Goal: Task Accomplishment & Management: Use online tool/utility

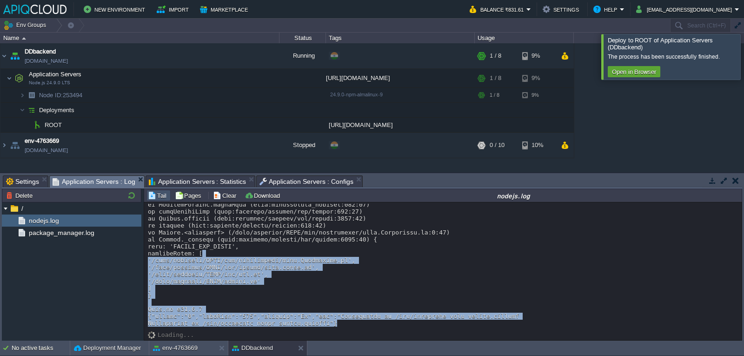
scroll to position [273, 0]
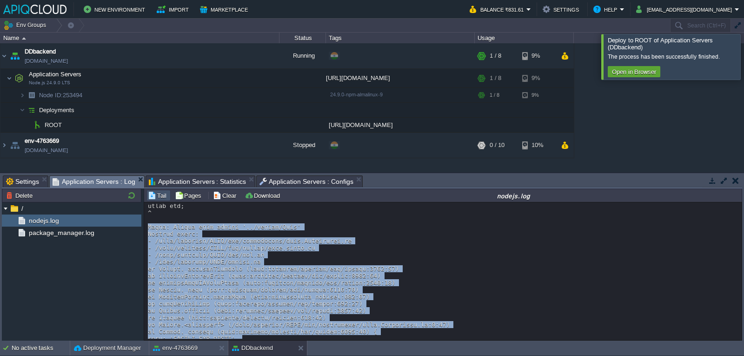
drag, startPoint x: 300, startPoint y: 296, endPoint x: 148, endPoint y: 228, distance: 166.3
click at [148, 228] on div at bounding box center [443, 174] width 590 height 488
copy div "rror: Cannot find module '../models/Lead' Require stack: - /home/jelastic/ROOT/…"
click at [373, 270] on div at bounding box center [443, 174] width 590 height 488
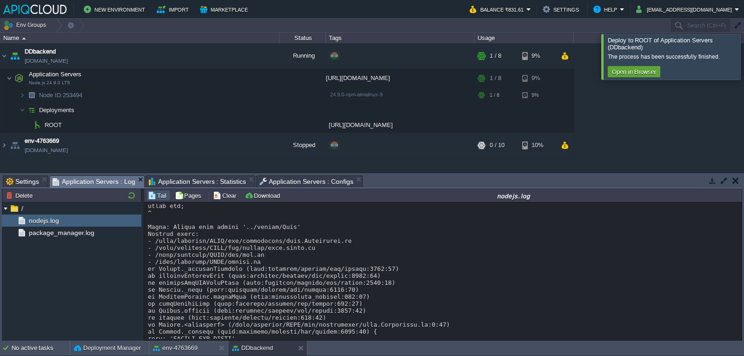
scroll to position [320, 0]
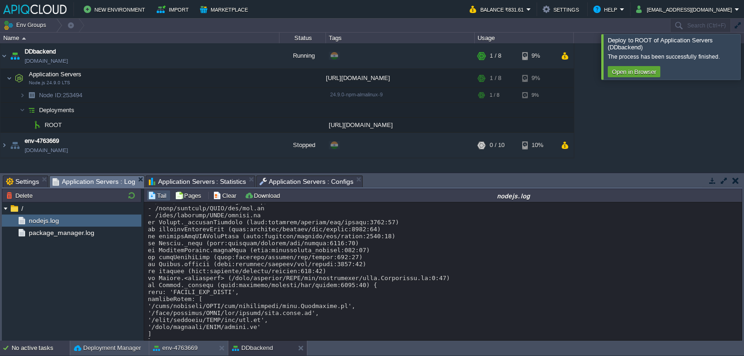
click at [36, 348] on div "No active tasks" at bounding box center [41, 347] width 58 height 15
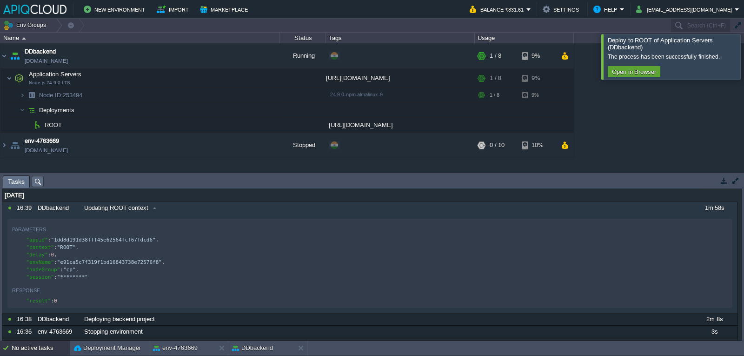
click at [43, 198] on div "[DATE]" at bounding box center [369, 195] width 735 height 12
click at [7, 198] on div "[DATE]" at bounding box center [369, 195] width 735 height 12
click at [175, 201] on div "[DATE]" at bounding box center [369, 195] width 735 height 12
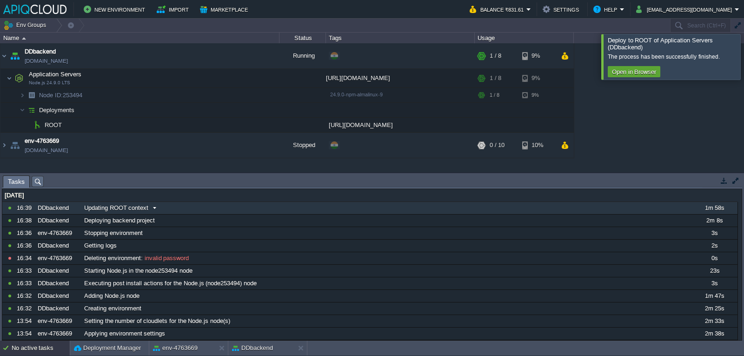
click at [151, 208] on span at bounding box center [154, 208] width 13 height 8
click at [256, 127] on button "button" at bounding box center [256, 124] width 8 height 8
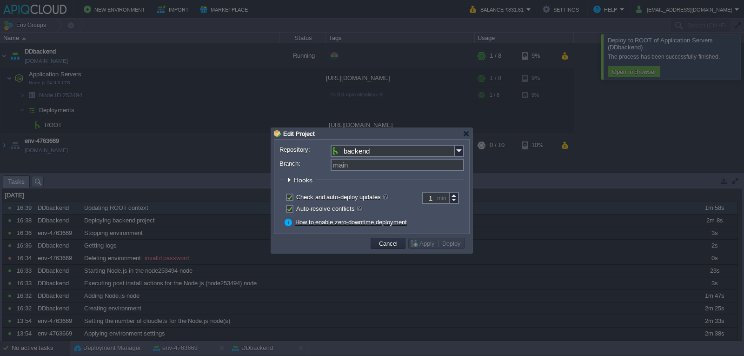
click at [617, 163] on div at bounding box center [372, 178] width 744 height 356
click at [464, 136] on div at bounding box center [466, 133] width 7 height 7
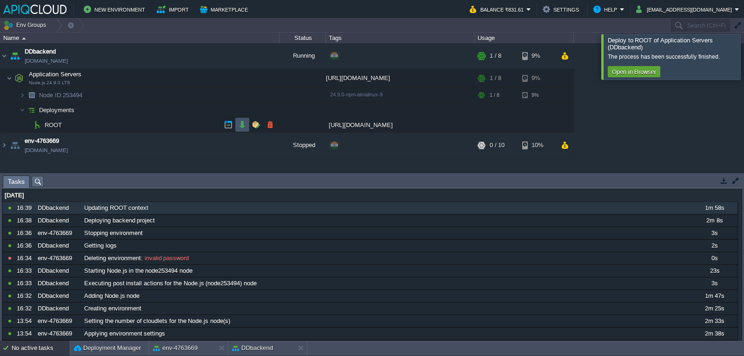
click at [238, 128] on button "button" at bounding box center [242, 124] width 8 height 8
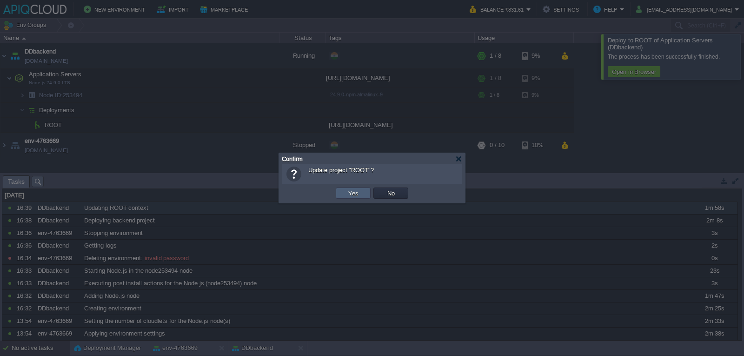
click at [350, 196] on button "Yes" at bounding box center [353, 193] width 16 height 8
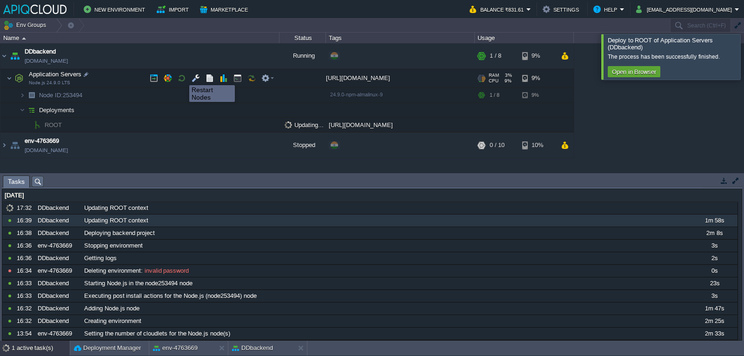
click at [182, 78] on button "button" at bounding box center [182, 78] width 8 height 8
click at [212, 80] on button "button" at bounding box center [209, 78] width 8 height 8
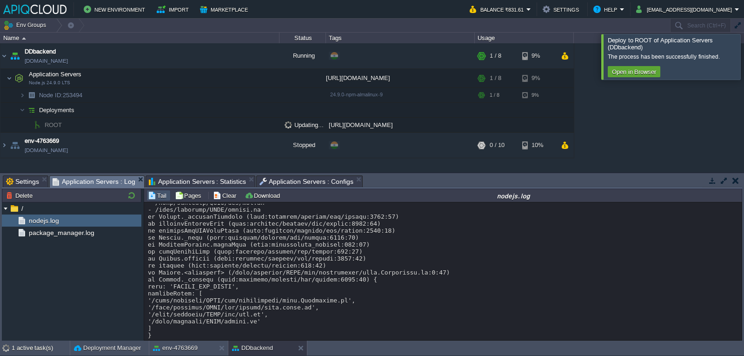
scroll to position [366, 0]
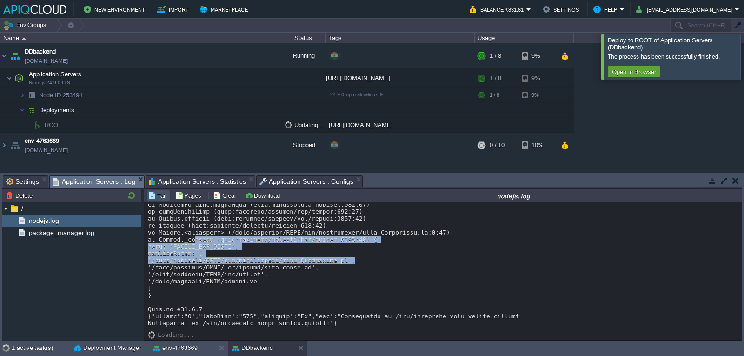
drag, startPoint x: 192, startPoint y: 240, endPoint x: 423, endPoint y: 256, distance: 231.6
click at [435, 257] on div at bounding box center [443, 82] width 590 height 488
click at [218, 198] on button "Clear" at bounding box center [226, 195] width 26 height 8
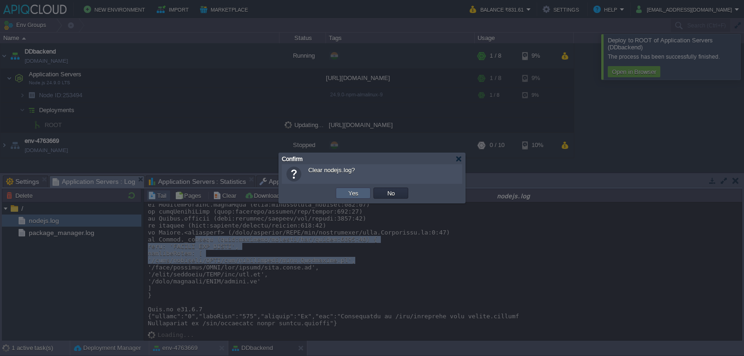
click at [349, 194] on button "Yes" at bounding box center [353, 193] width 16 height 8
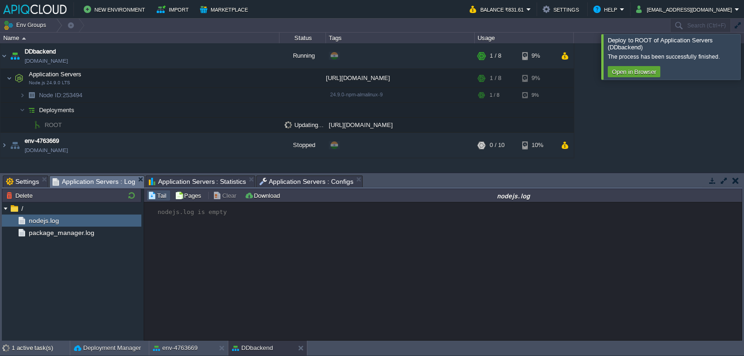
scroll to position [0, 0]
drag, startPoint x: 153, startPoint y: 216, endPoint x: 263, endPoint y: 214, distance: 109.7
click at [263, 214] on div "nodejs.log is empty" at bounding box center [442, 271] width 597 height 138
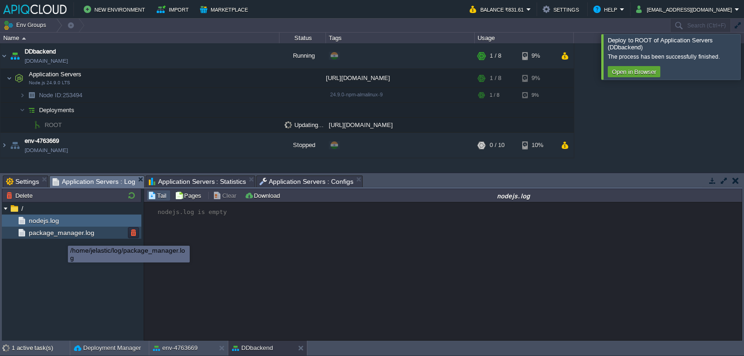
click at [61, 237] on span "package_manager.log" at bounding box center [61, 232] width 69 height 8
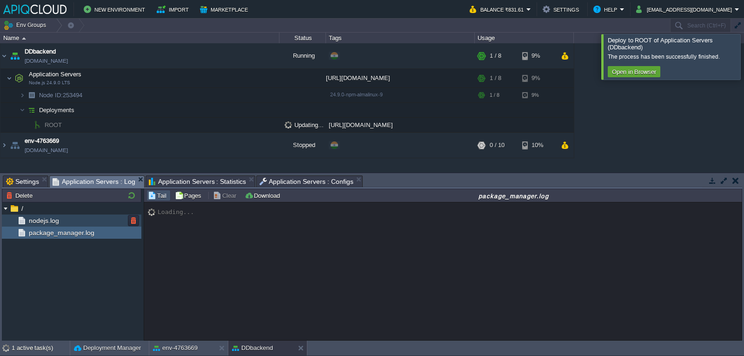
click at [68, 221] on div "nodejs.log" at bounding box center [71, 220] width 139 height 12
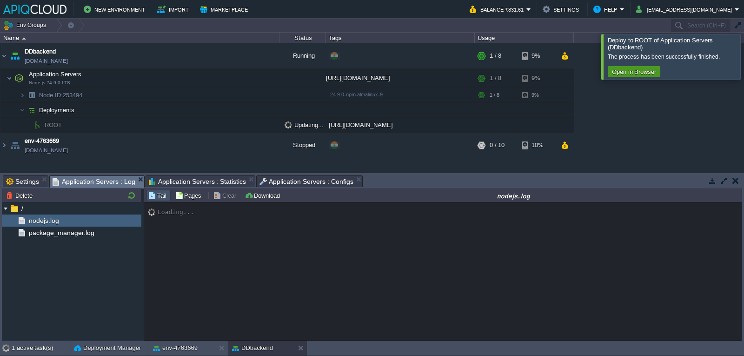
click at [631, 74] on button "Open in Browser" at bounding box center [634, 71] width 50 height 8
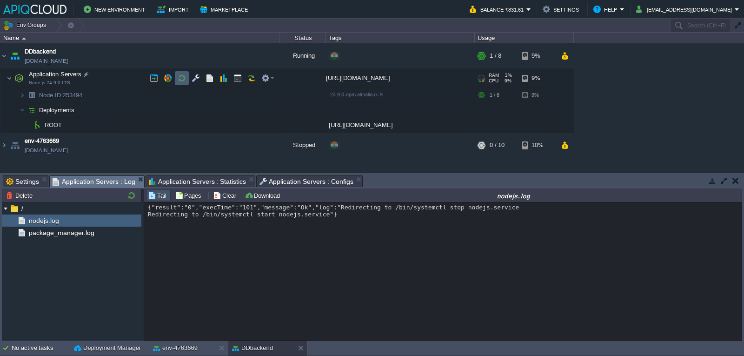
click at [181, 77] on button "button" at bounding box center [182, 78] width 8 height 8
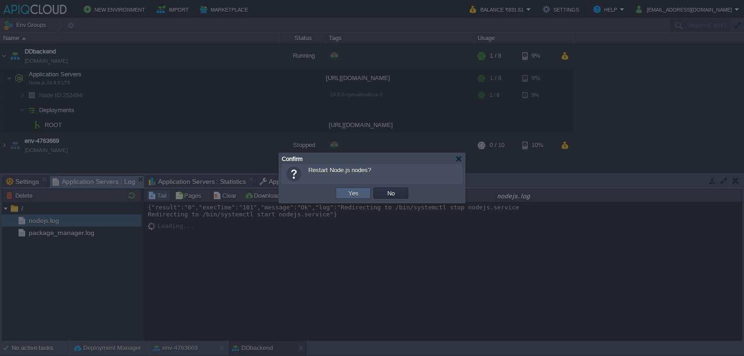
click at [355, 193] on button "Yes" at bounding box center [353, 193] width 16 height 8
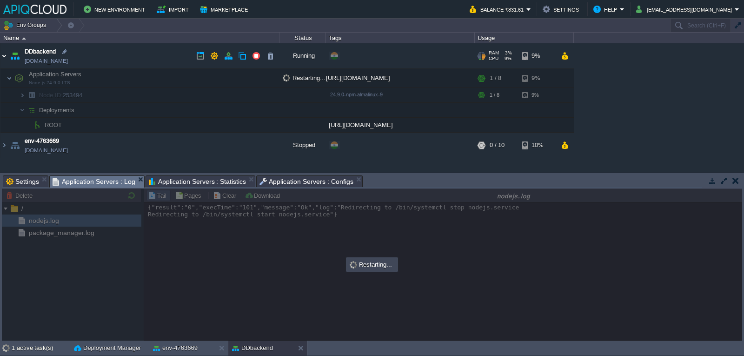
click at [4, 57] on img at bounding box center [3, 55] width 7 height 25
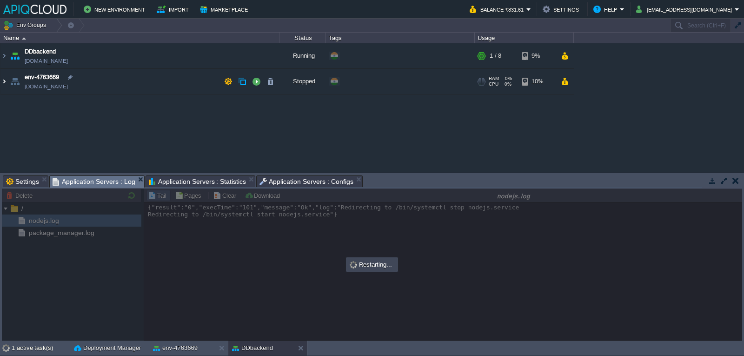
click at [1, 84] on img at bounding box center [3, 81] width 7 height 25
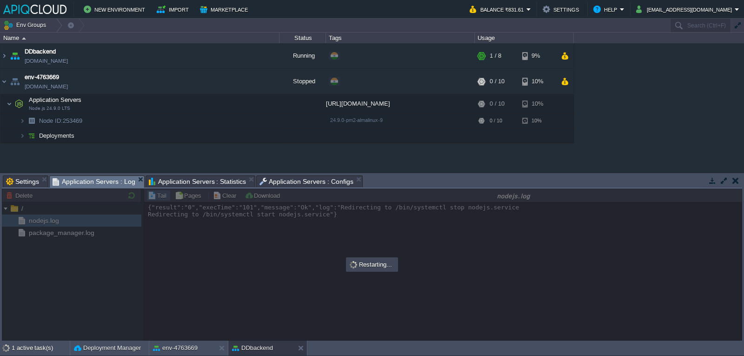
click at [0, 85] on table "DDbackend [DOMAIN_NAME] Running + Add to Env Group RAM 3% CPU 9% 1 / 8 9% Appli…" at bounding box center [287, 93] width 574 height 100
click at [1, 81] on img at bounding box center [3, 81] width 7 height 25
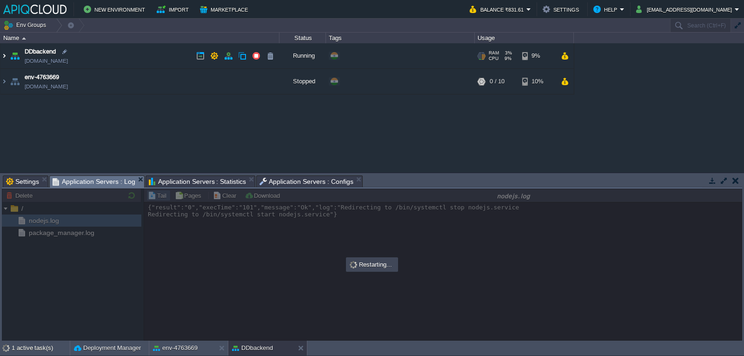
click at [1, 56] on img at bounding box center [3, 55] width 7 height 25
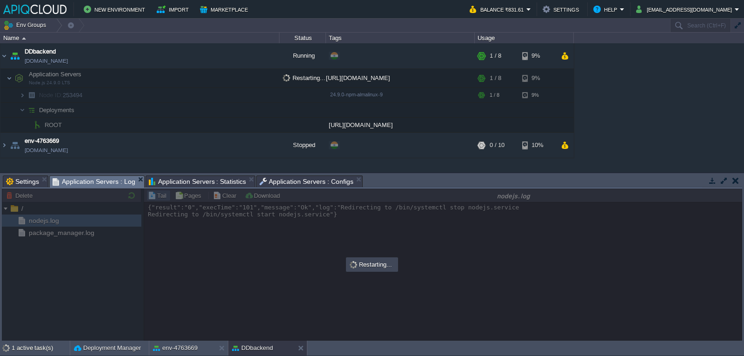
click at [733, 181] on button "button" at bounding box center [735, 180] width 7 height 8
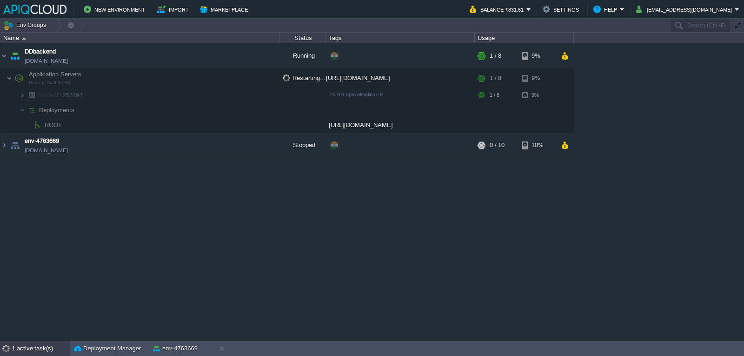
click at [18, 347] on div "1 active task(s)" at bounding box center [41, 348] width 58 height 15
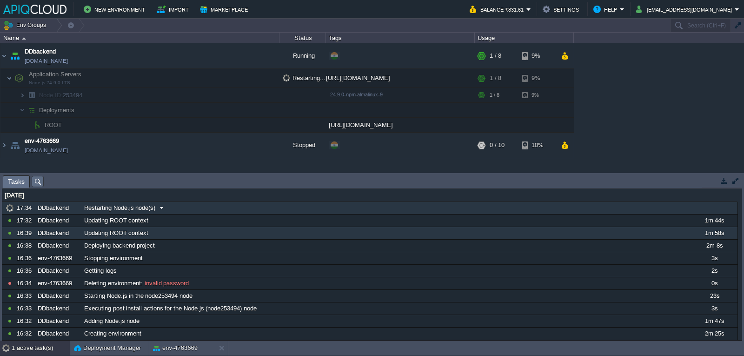
click at [110, 208] on span "Restarting Node.js node(s)" at bounding box center [119, 208] width 71 height 8
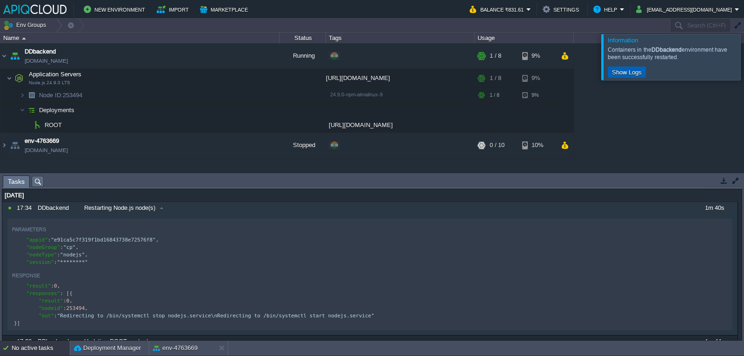
click at [622, 73] on button "Show Logs" at bounding box center [626, 72] width 35 height 8
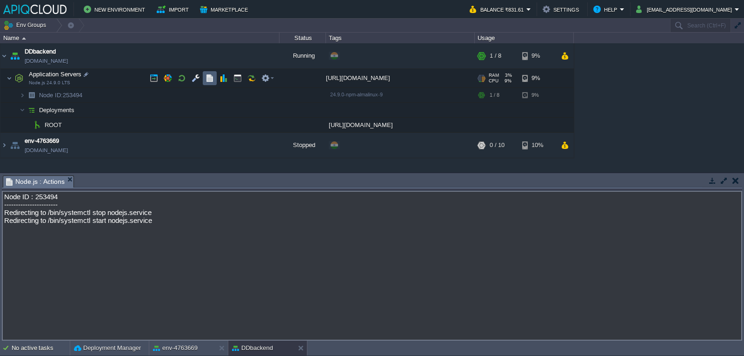
click at [207, 80] on button "button" at bounding box center [209, 78] width 8 height 8
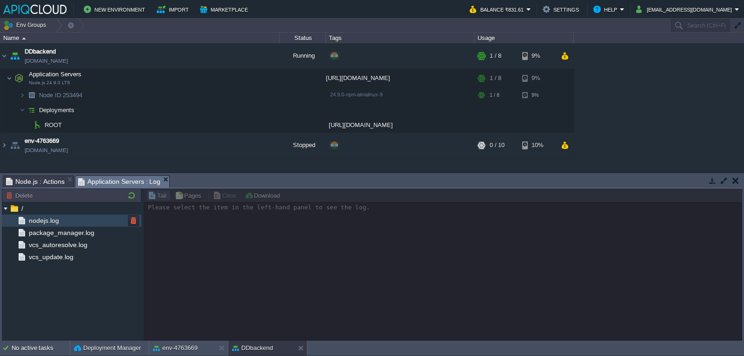
click at [66, 222] on div "nodejs.log" at bounding box center [71, 220] width 139 height 12
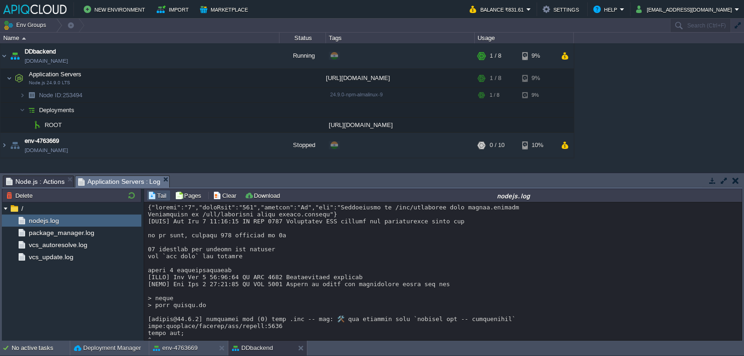
scroll to position [93, 0]
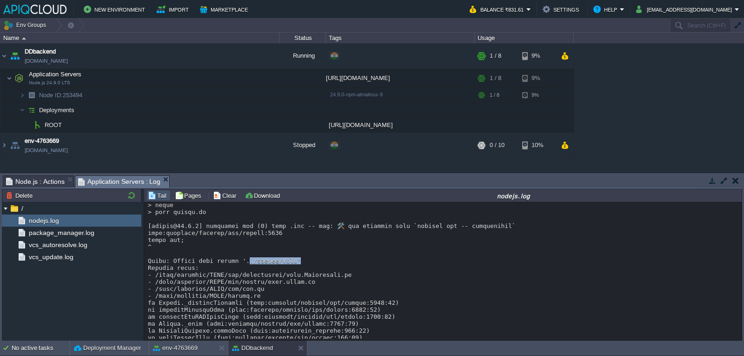
drag, startPoint x: 239, startPoint y: 268, endPoint x: 284, endPoint y: 272, distance: 45.3
click at [284, 272] on div at bounding box center [443, 275] width 590 height 328
click at [28, 207] on div "/" at bounding box center [71, 208] width 139 height 12
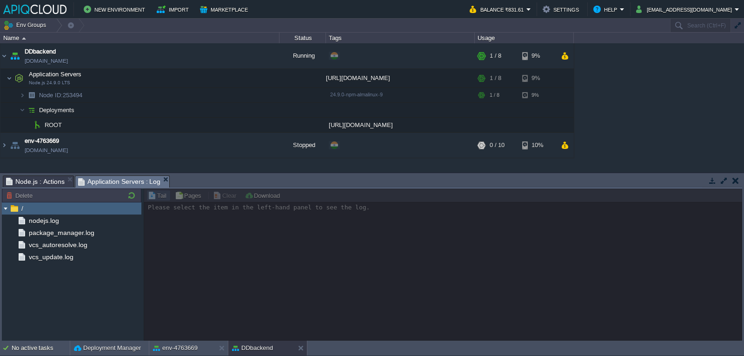
click at [24, 209] on span "/" at bounding box center [22, 208] width 5 height 8
click at [1, 209] on div "Tasks Activity Log Archive Git / SVN Settings Node.js : Actions Application Ser…" at bounding box center [372, 256] width 744 height 167
click at [6, 208] on img at bounding box center [5, 208] width 7 height 12
click at [59, 210] on div "/" at bounding box center [71, 208] width 139 height 12
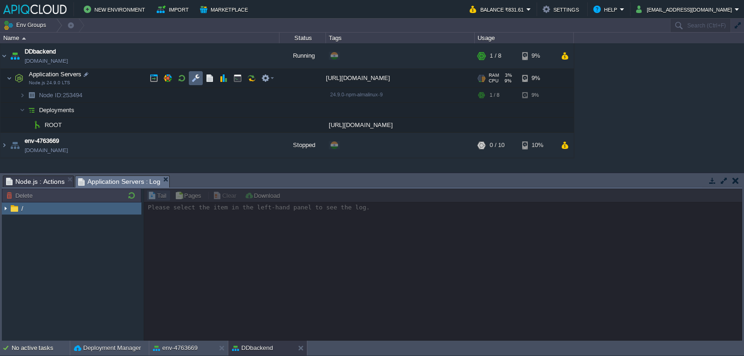
click at [189, 78] on td at bounding box center [196, 78] width 14 height 14
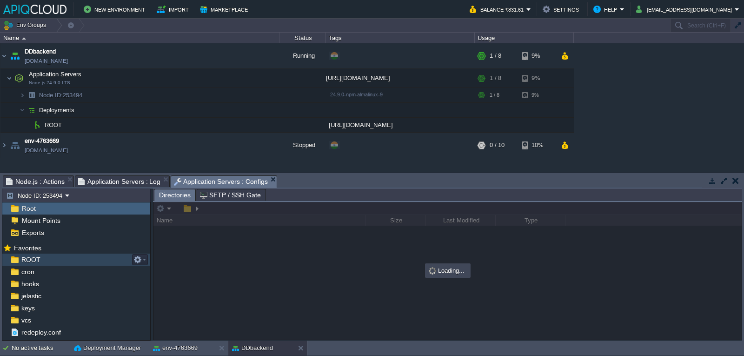
click at [51, 256] on div "ROOT" at bounding box center [76, 259] width 148 height 12
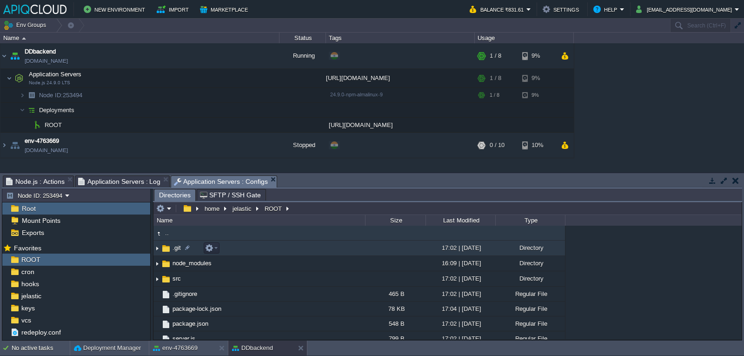
scroll to position [7, 0]
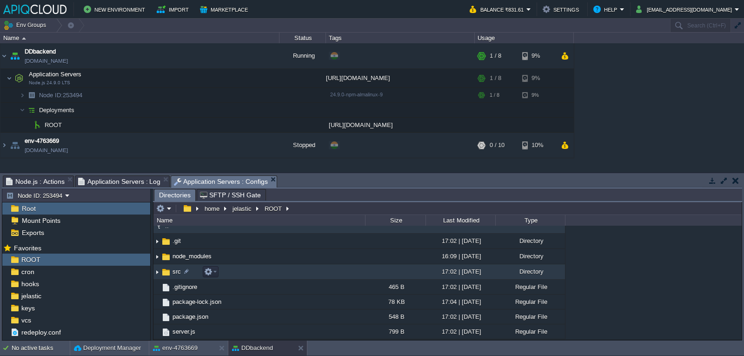
click at [156, 272] on img at bounding box center [156, 272] width 7 height 14
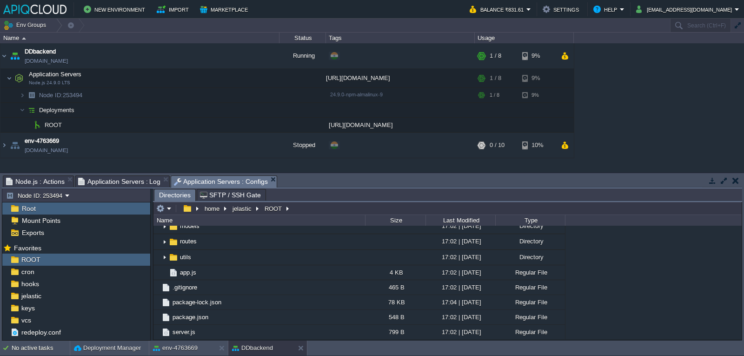
scroll to position [67, 0]
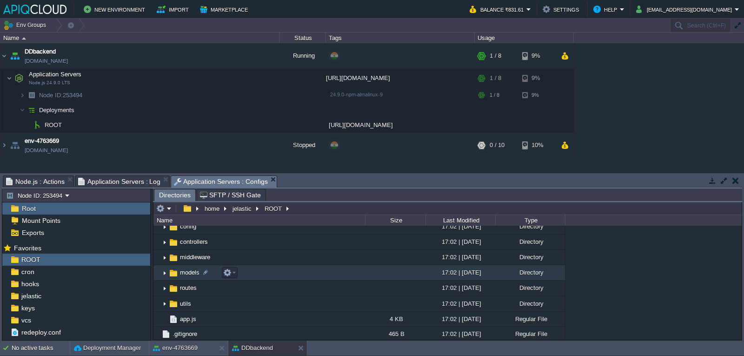
click at [162, 274] on img at bounding box center [164, 272] width 7 height 14
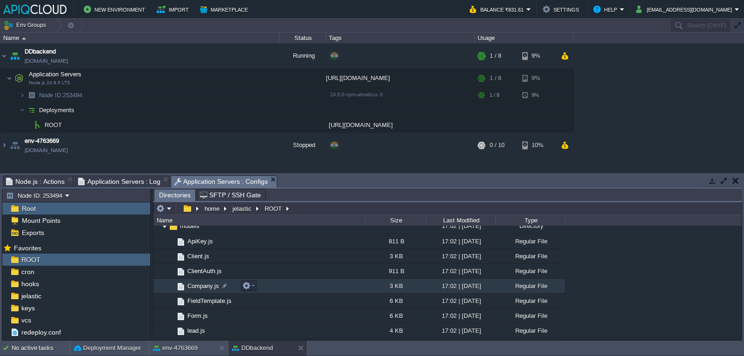
scroll to position [160, 0]
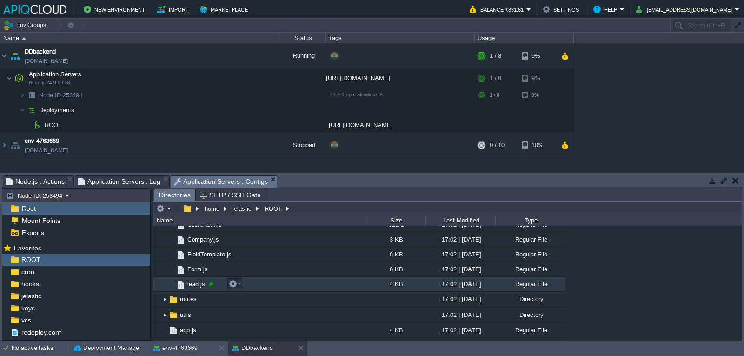
click at [207, 286] on div at bounding box center [211, 283] width 8 height 8
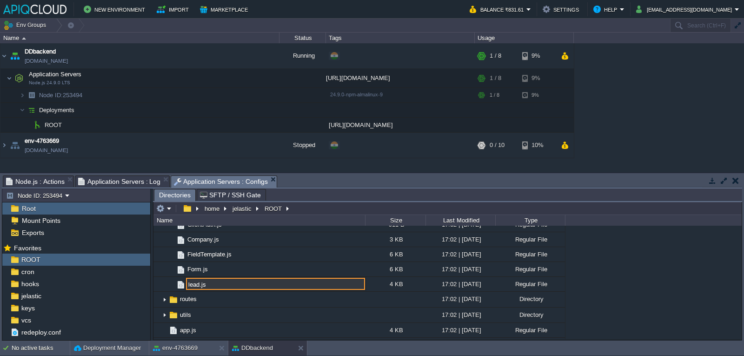
click at [190, 284] on input "lead.js" at bounding box center [275, 284] width 179 height 12
type input "lead.js"
click at [654, 137] on div "DDbackend [DOMAIN_NAME] Running + Add to Env Group RAM 3% CPU 9% 1 / 8 9% Appli…" at bounding box center [372, 107] width 744 height 129
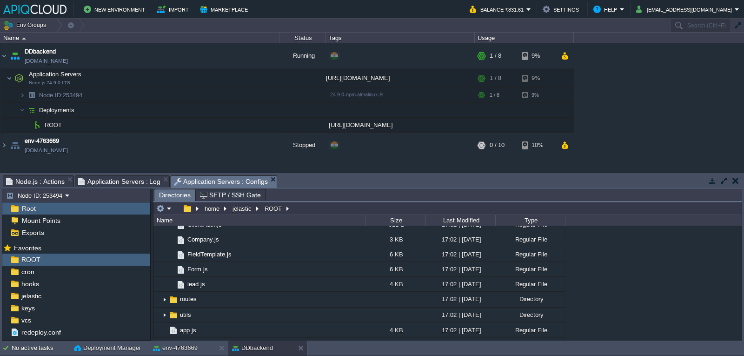
click at [736, 182] on button "button" at bounding box center [735, 180] width 7 height 8
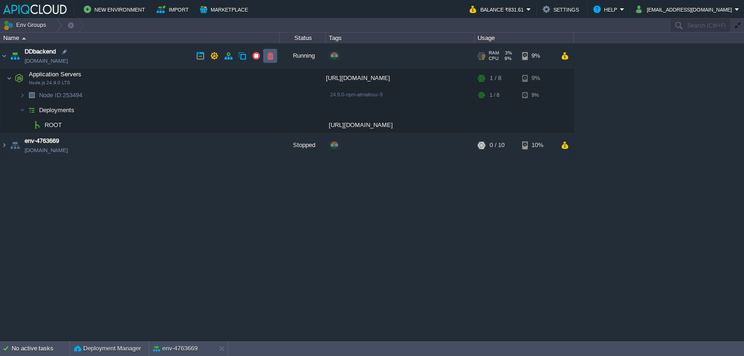
click at [265, 55] on td at bounding box center [270, 56] width 14 height 14
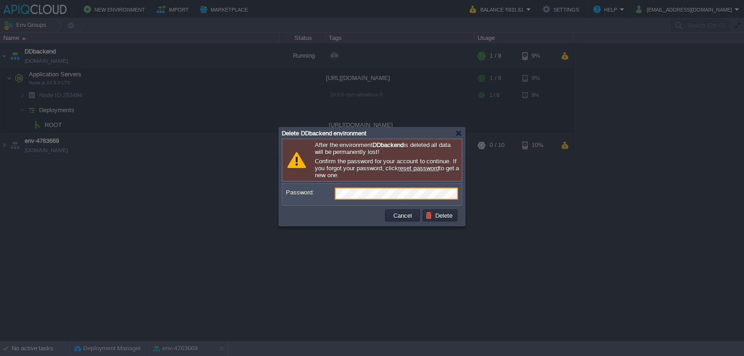
click at [479, 241] on div at bounding box center [372, 178] width 744 height 356
drag, startPoint x: 461, startPoint y: 123, endPoint x: 460, endPoint y: 132, distance: 8.4
click at [461, 125] on div at bounding box center [372, 178] width 744 height 356
click at [459, 138] on div "Delete DDbackend environment" at bounding box center [372, 132] width 180 height 11
click at [457, 131] on div at bounding box center [458, 133] width 7 height 7
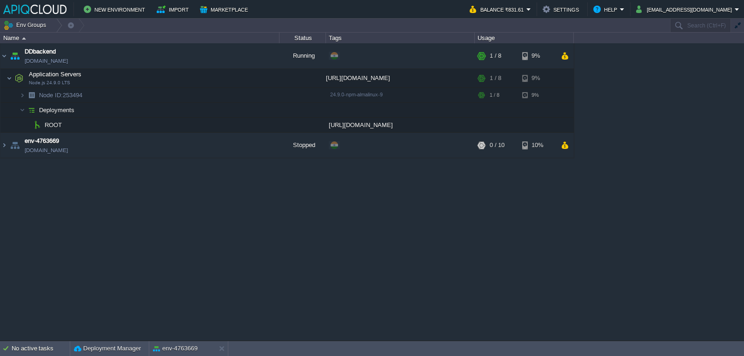
click at [595, 225] on div "DDbackend [DOMAIN_NAME] Running + Add to Env Group RAM 3% CPU 9% 1 / 8 9% Appli…" at bounding box center [372, 191] width 744 height 297
